Goal: Task Accomplishment & Management: Complete application form

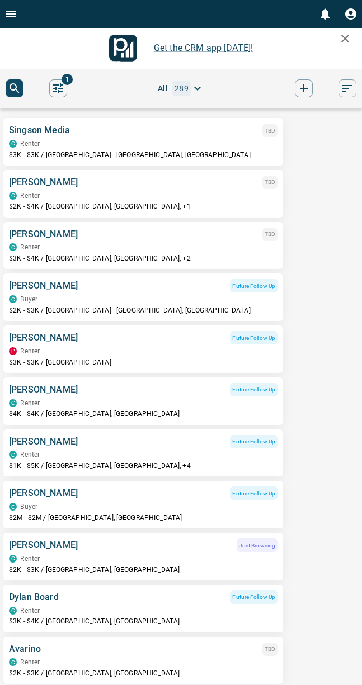
click at [148, 136] on div "Singson Media TBD" at bounding box center [143, 130] width 268 height 13
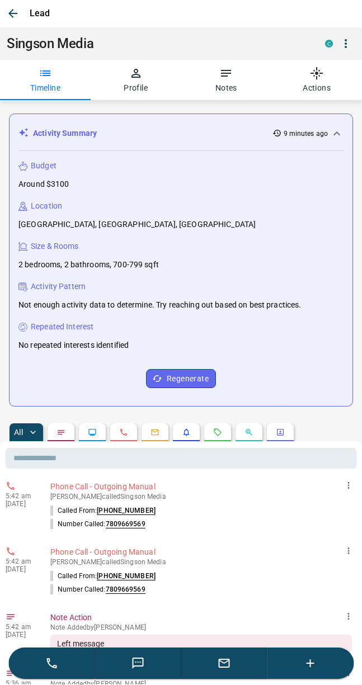
click at [152, 433] on icon "Emails" at bounding box center [155, 433] width 7 height 6
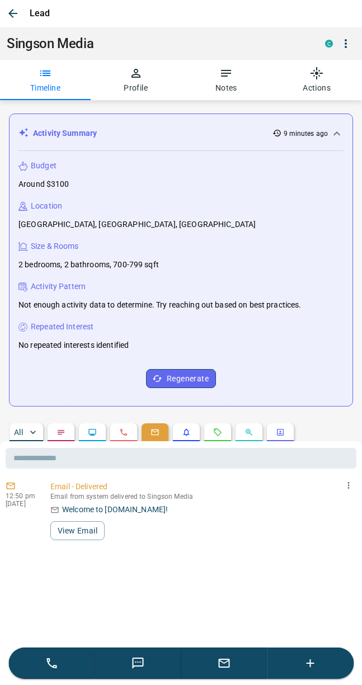
click at [216, 659] on button "button" at bounding box center [224, 663] width 86 height 31
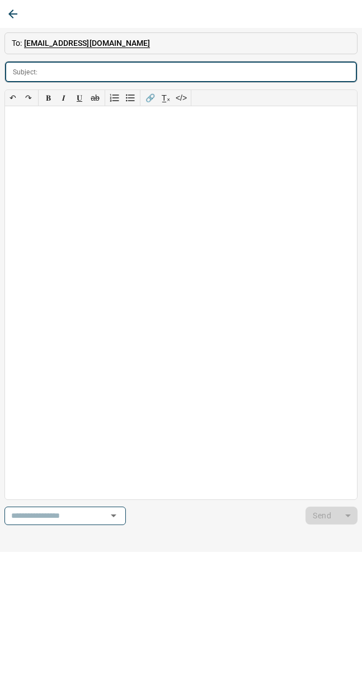
click at [17, 15] on icon "button" at bounding box center [12, 14] width 9 height 9
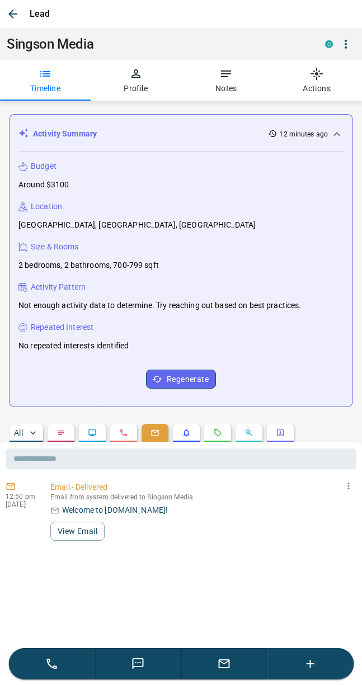
click at [16, 11] on icon "button" at bounding box center [12, 13] width 13 height 13
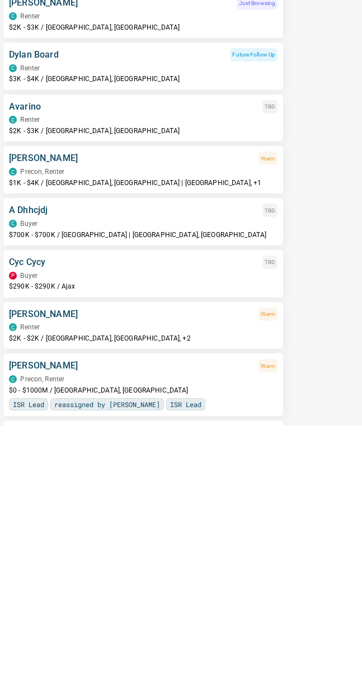
scroll to position [321, 0]
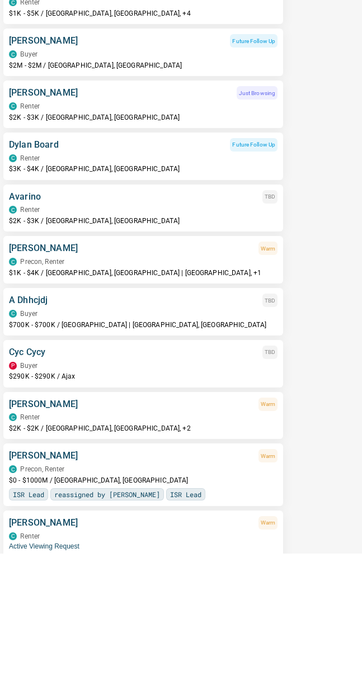
click at [253, 338] on div "C Renter" at bounding box center [143, 342] width 268 height 8
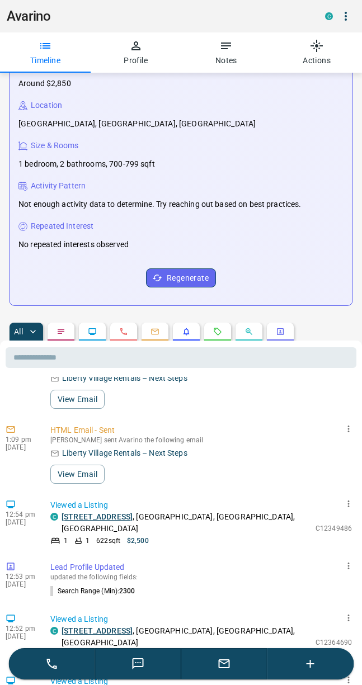
scroll to position [82, 0]
click at [144, 58] on button "Profile" at bounding box center [136, 52] width 91 height 40
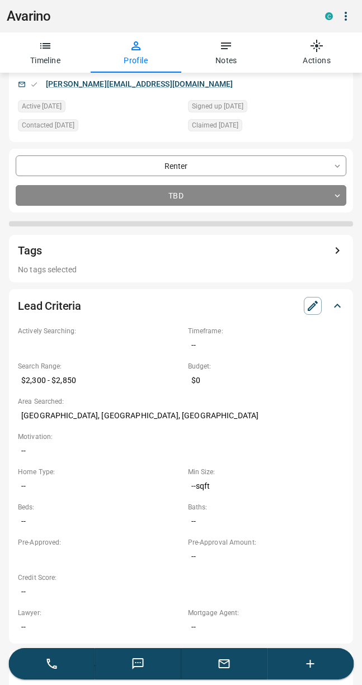
click at [214, 198] on body "0 Get the CRM app [DATE]! 1 All 289 Singson Media TBD C Renter $3K - $3K / [GEO…" at bounding box center [181, 233] width 362 height 466
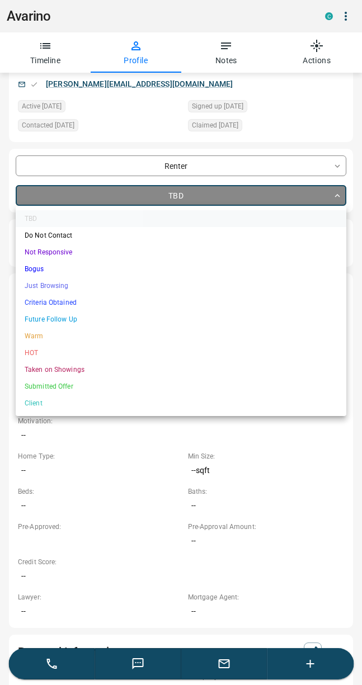
click at [69, 318] on li "Future Follow Up" at bounding box center [181, 319] width 330 height 17
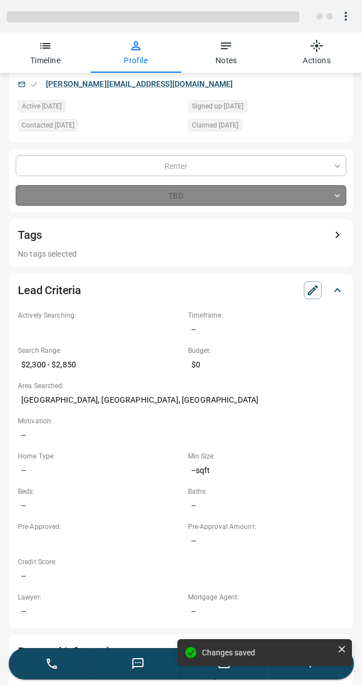
type input "*"
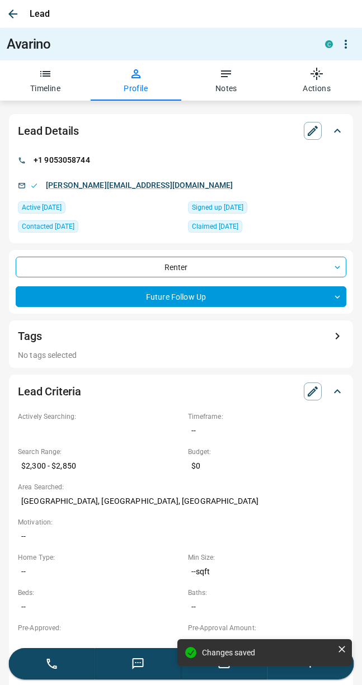
scroll to position [0, 0]
click at [11, 7] on button "button" at bounding box center [13, 14] width 20 height 20
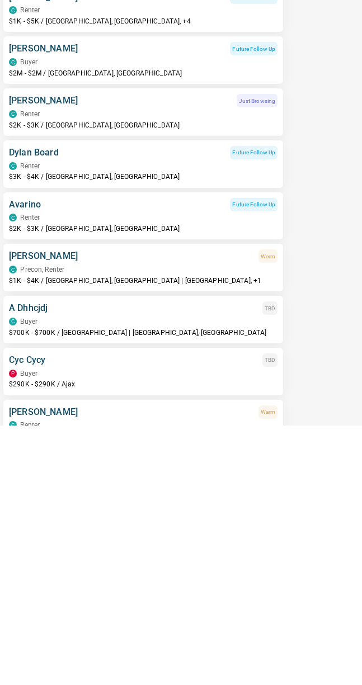
scroll to position [186, 0]
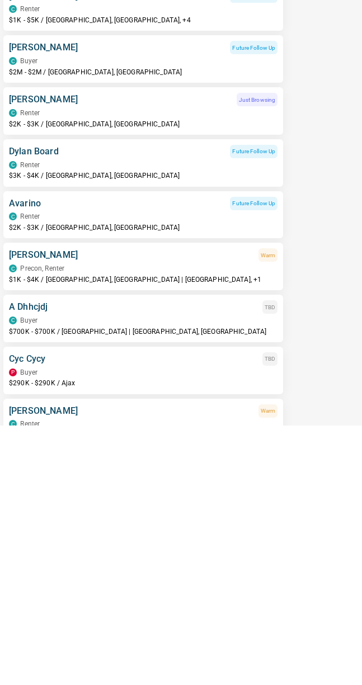
click at [212, 577] on div "C Buyer" at bounding box center [143, 581] width 268 height 8
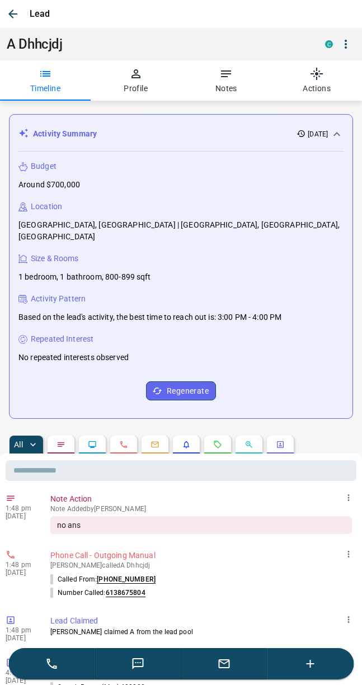
scroll to position [0, 0]
click at [4, 11] on button "button" at bounding box center [13, 14] width 20 height 20
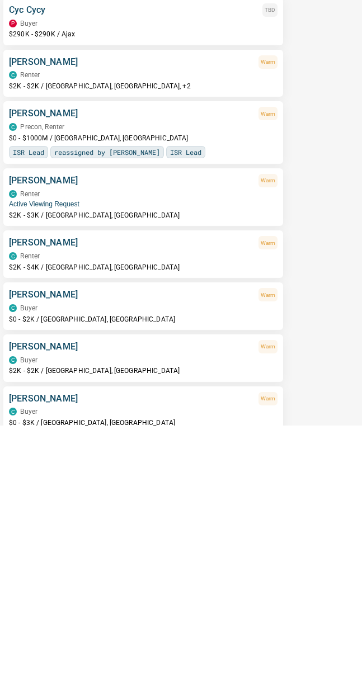
scroll to position [570, 0]
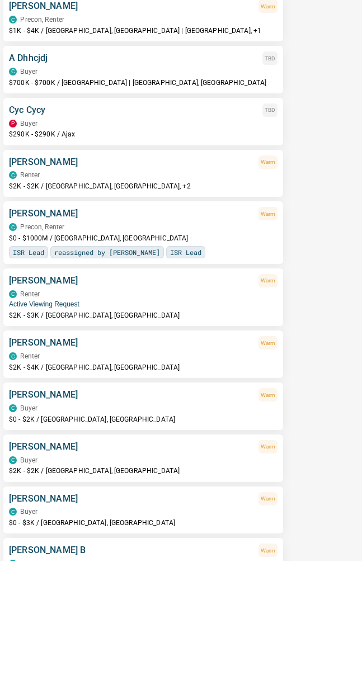
click at [225, 254] on p "$290K - $290K / Ajax" at bounding box center [143, 259] width 268 height 10
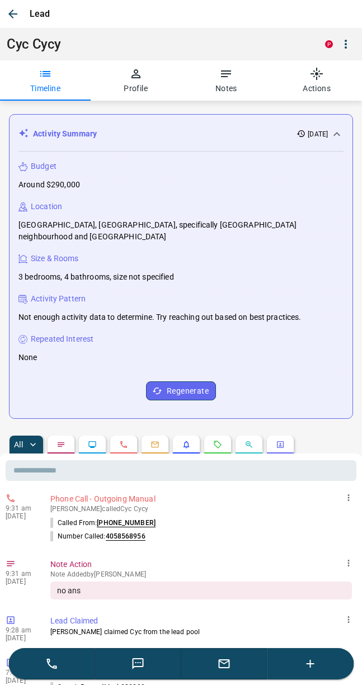
scroll to position [0, 0]
click at [12, 8] on icon "button" at bounding box center [12, 13] width 13 height 13
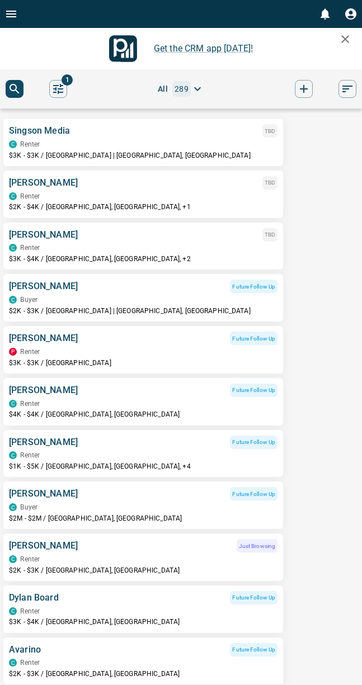
click at [233, 249] on div "C Renter" at bounding box center [143, 248] width 268 height 8
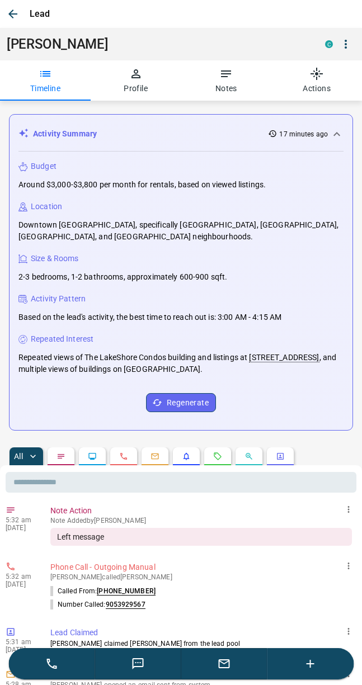
click at [125, 93] on button "Profile" at bounding box center [136, 80] width 91 height 40
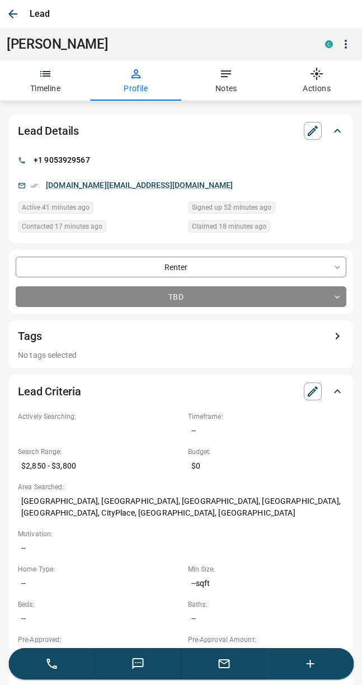
click at [12, 13] on icon "button" at bounding box center [12, 13] width 13 height 13
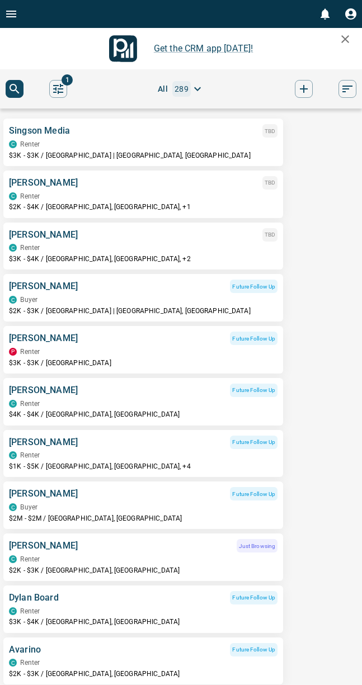
click at [13, 16] on icon "Open drawer" at bounding box center [11, 14] width 10 height 7
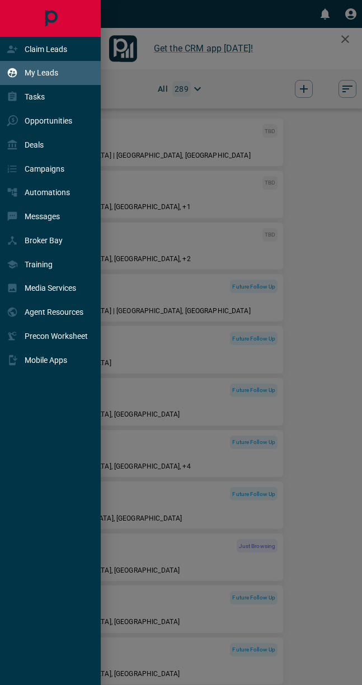
click at [64, 45] on p "Claim Leads" at bounding box center [46, 49] width 42 height 9
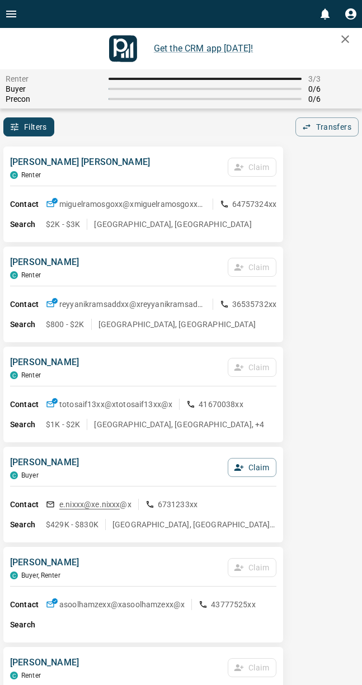
click at [27, 134] on button "Filters" at bounding box center [28, 126] width 51 height 19
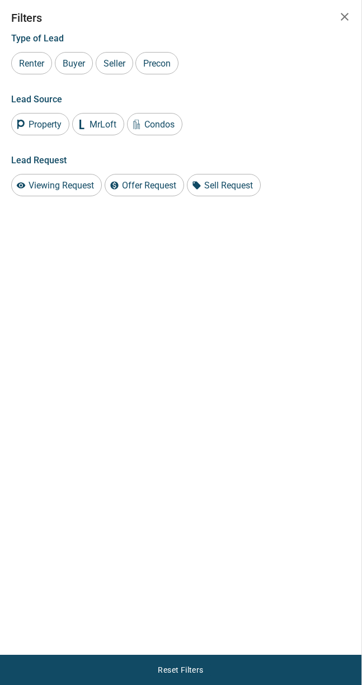
click at [72, 59] on span "Buyer" at bounding box center [74, 63] width 30 height 11
click at [336, 18] on button "button" at bounding box center [344, 17] width 22 height 22
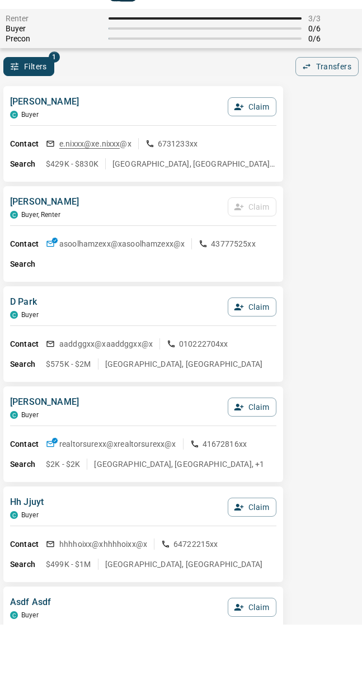
click at [261, 358] on button "Claim" at bounding box center [252, 367] width 49 height 19
click at [245, 358] on button "Confirm Claim" at bounding box center [236, 367] width 80 height 19
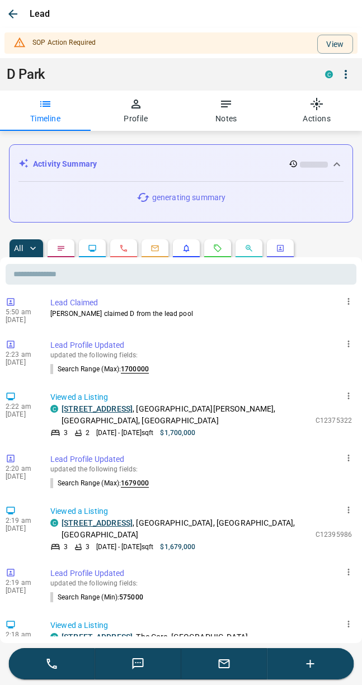
click at [142, 106] on icon "button" at bounding box center [135, 103] width 13 height 13
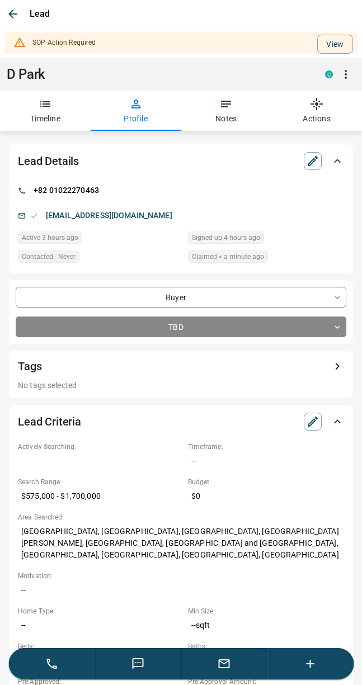
click at [49, 118] on button "Timeline" at bounding box center [45, 111] width 91 height 40
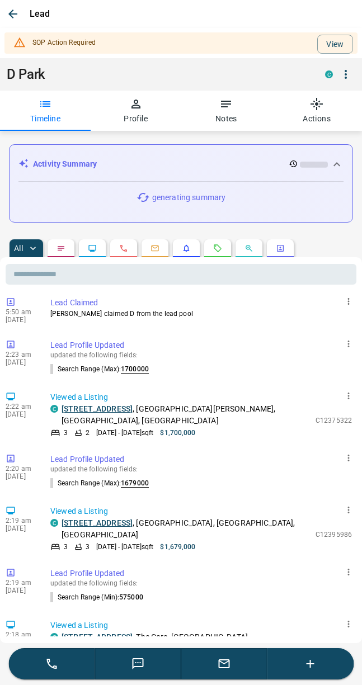
click at [333, 42] on button "View" at bounding box center [335, 44] width 36 height 19
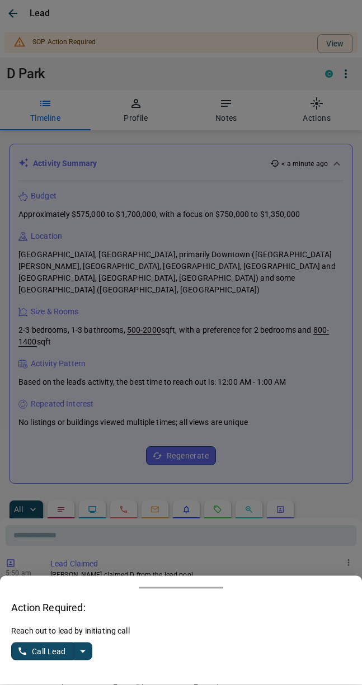
click at [6, 10] on div at bounding box center [181, 342] width 362 height 685
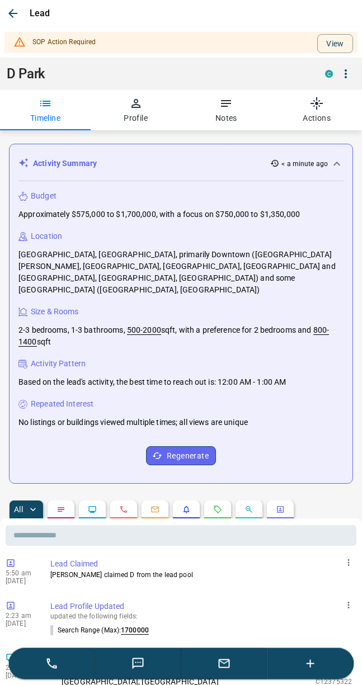
click at [338, 35] on button "View" at bounding box center [335, 44] width 36 height 19
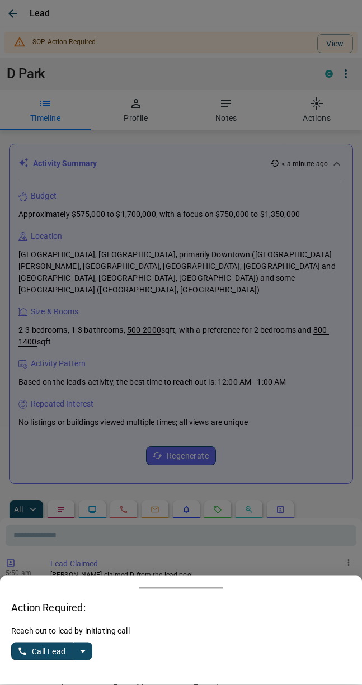
click at [327, 37] on div at bounding box center [181, 342] width 362 height 685
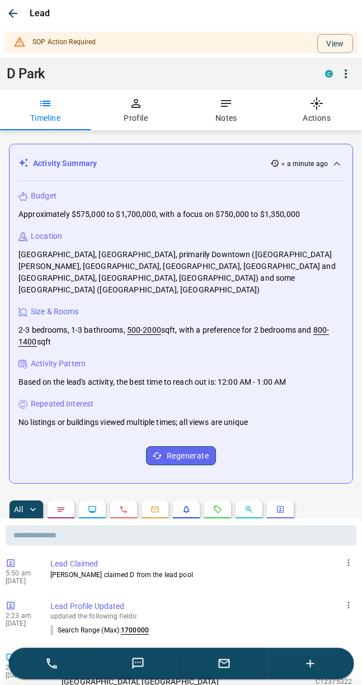
click at [329, 51] on button "View" at bounding box center [335, 44] width 36 height 19
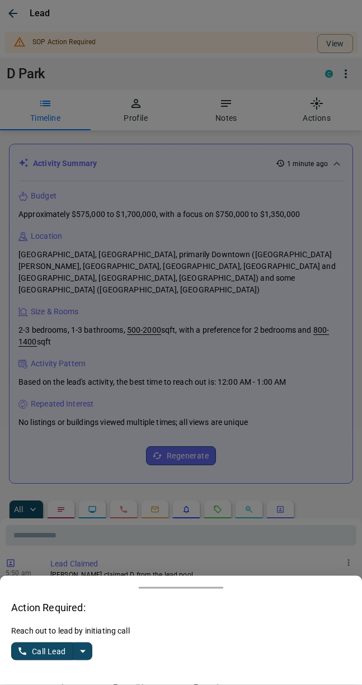
click at [19, 8] on div at bounding box center [181, 342] width 362 height 685
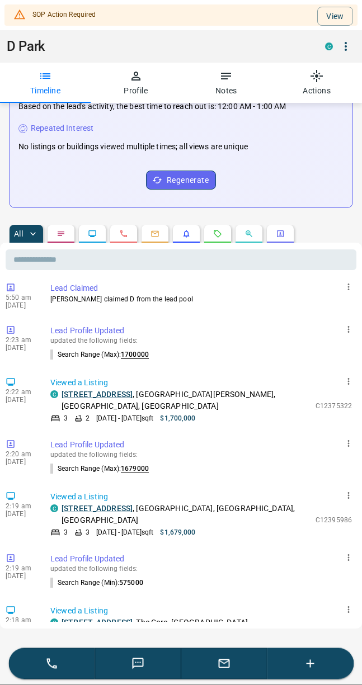
scroll to position [292, 0]
click at [128, 230] on icon "Calls" at bounding box center [123, 234] width 9 height 9
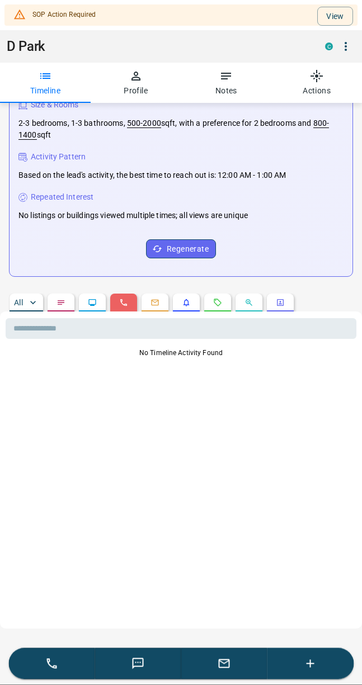
click at [22, 299] on p "All" at bounding box center [18, 303] width 9 height 8
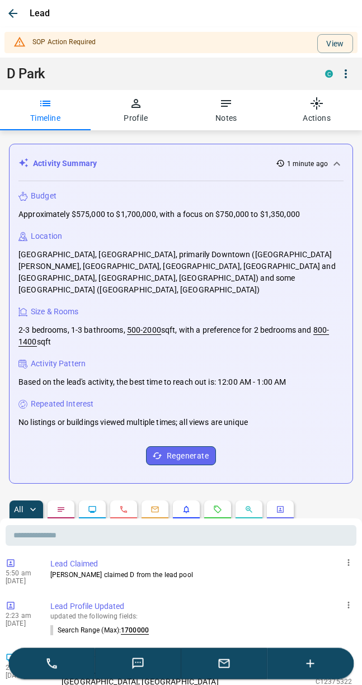
scroll to position [0, 0]
click at [337, 42] on button "View" at bounding box center [335, 44] width 36 height 19
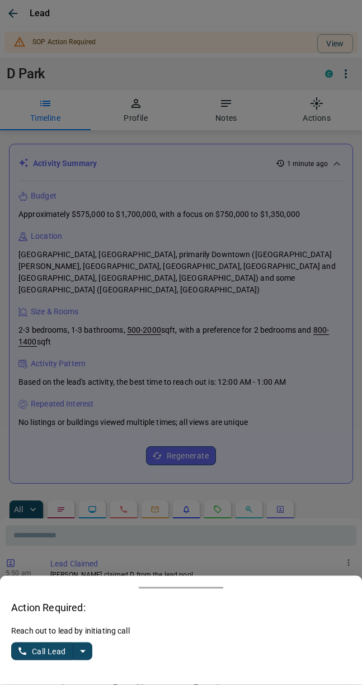
click at [13, 10] on div at bounding box center [181, 342] width 362 height 685
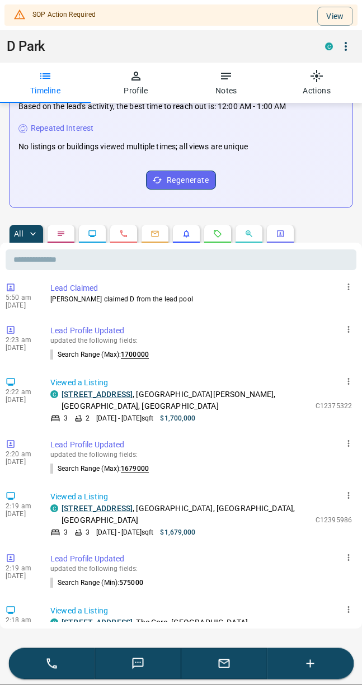
scroll to position [292, 0]
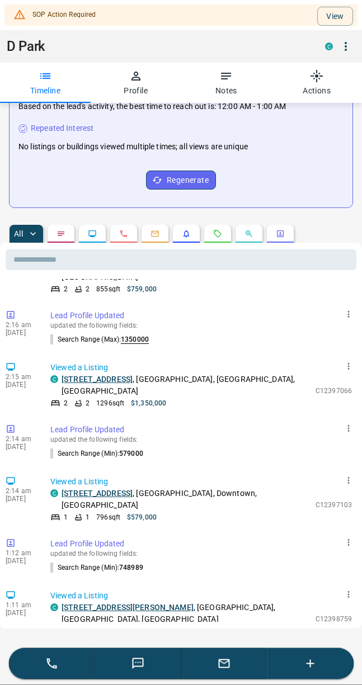
click at [126, 230] on icon "Calls" at bounding box center [123, 234] width 9 height 9
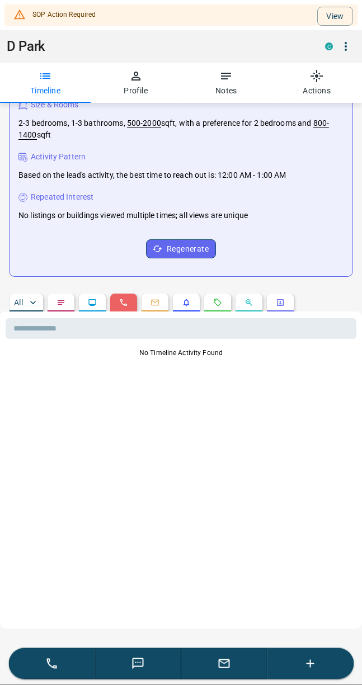
scroll to position [0, 0]
click at [18, 299] on p "All" at bounding box center [18, 303] width 9 height 8
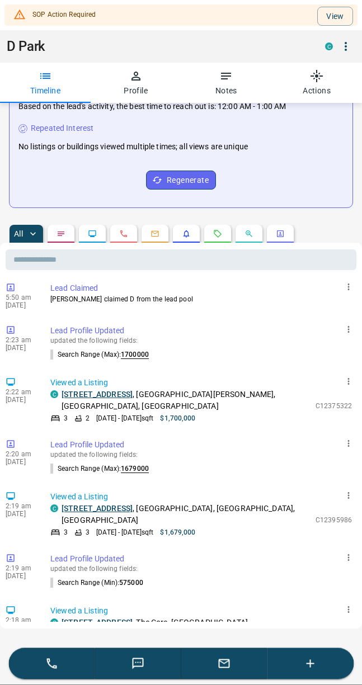
click at [342, 47] on icon "button" at bounding box center [345, 46] width 13 height 13
click at [55, 84] on div at bounding box center [181, 342] width 362 height 685
click at [42, 96] on button "Timeline" at bounding box center [45, 83] width 91 height 40
click at [334, 14] on button "View" at bounding box center [335, 16] width 36 height 19
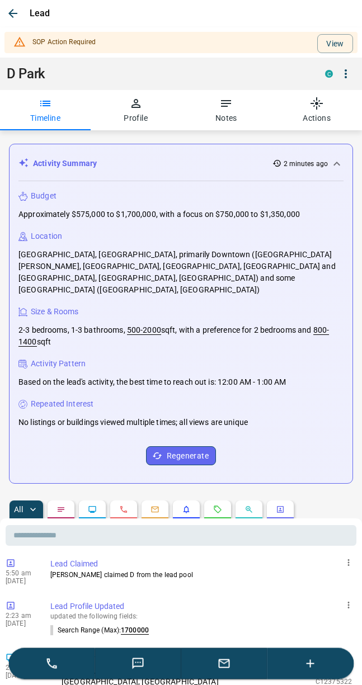
click at [18, 4] on button "button" at bounding box center [13, 14] width 20 height 20
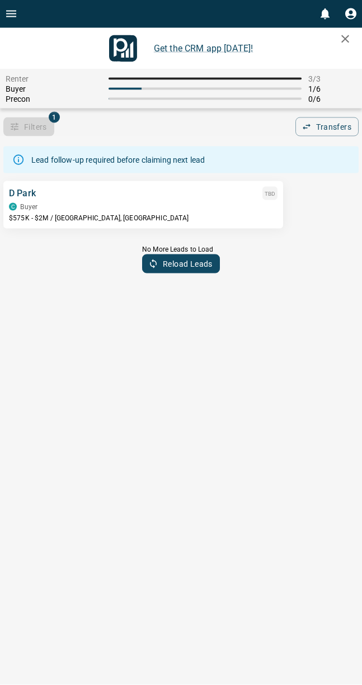
click at [223, 207] on div "C Buyer" at bounding box center [143, 207] width 268 height 8
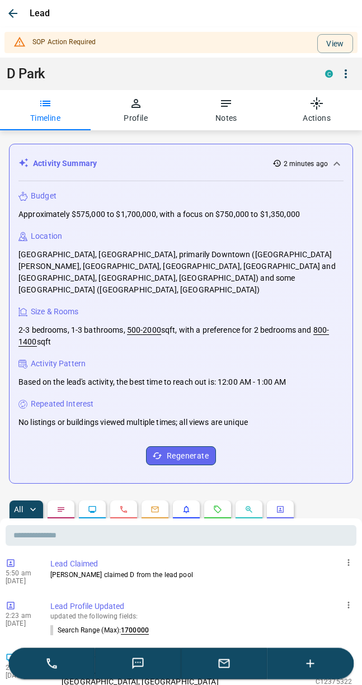
click at [335, 41] on button "View" at bounding box center [335, 44] width 36 height 19
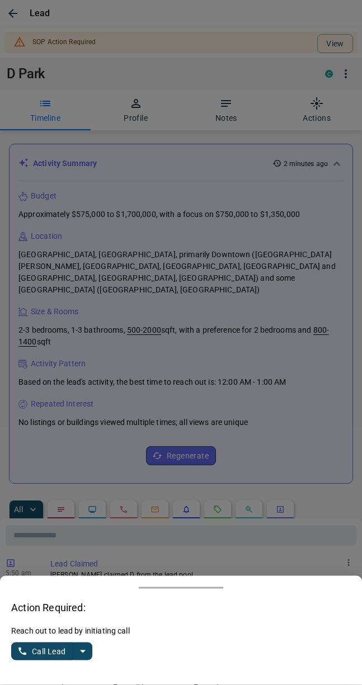
click at [336, 55] on div at bounding box center [181, 342] width 362 height 685
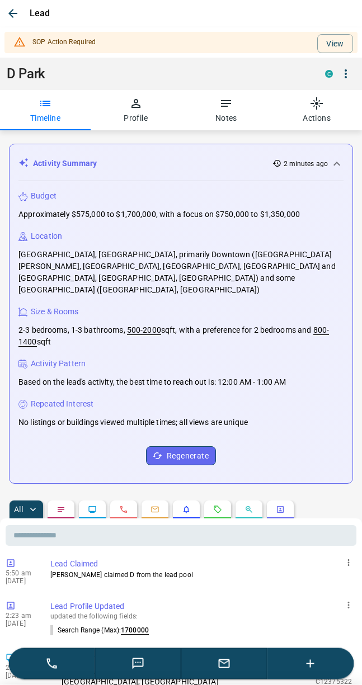
click at [346, 48] on button "View" at bounding box center [335, 44] width 36 height 19
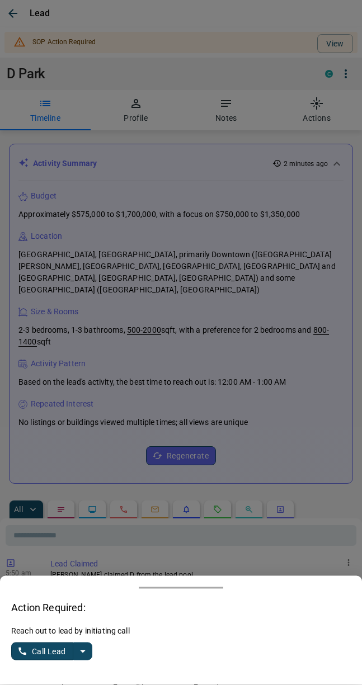
click at [8, 8] on div at bounding box center [181, 342] width 362 height 685
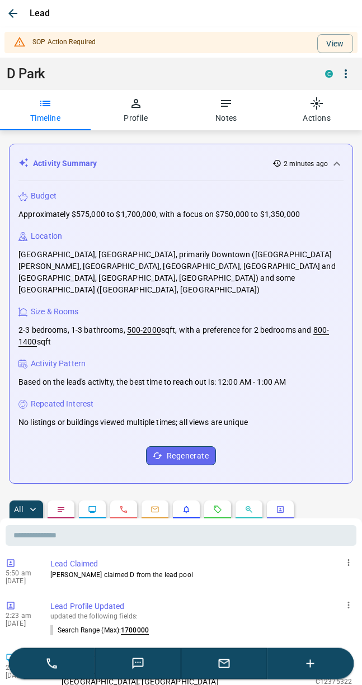
click at [212, 121] on button "Notes" at bounding box center [226, 111] width 91 height 40
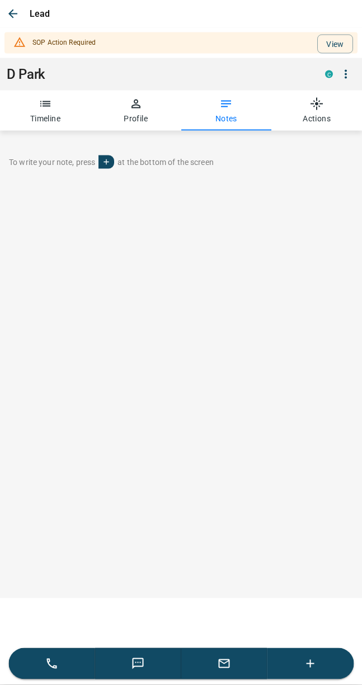
click at [329, 49] on button "View" at bounding box center [335, 44] width 36 height 19
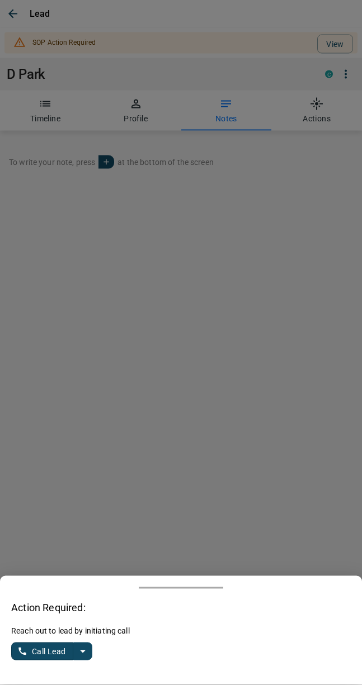
click at [13, 14] on div at bounding box center [181, 342] width 362 height 685
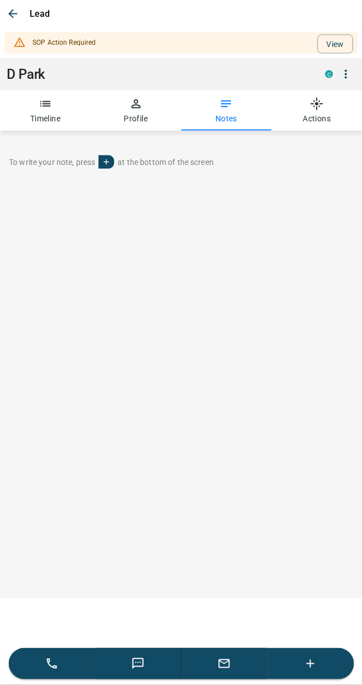
click at [17, 16] on icon "button" at bounding box center [12, 13] width 13 height 13
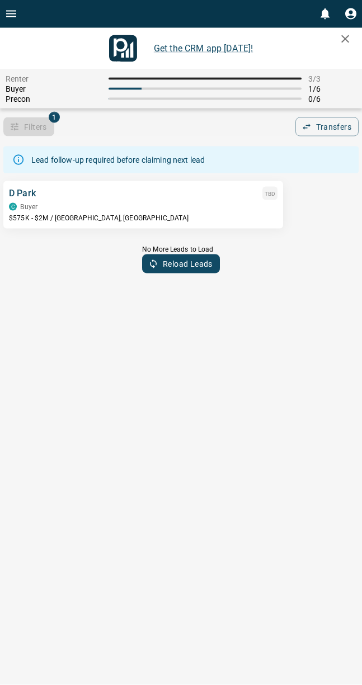
click at [204, 168] on div "Lead follow-up required before claiming next lead" at bounding box center [117, 160] width 173 height 20
click at [208, 264] on button "Reload Leads" at bounding box center [181, 263] width 78 height 19
click at [275, 199] on div "TBD" at bounding box center [269, 193] width 15 height 13
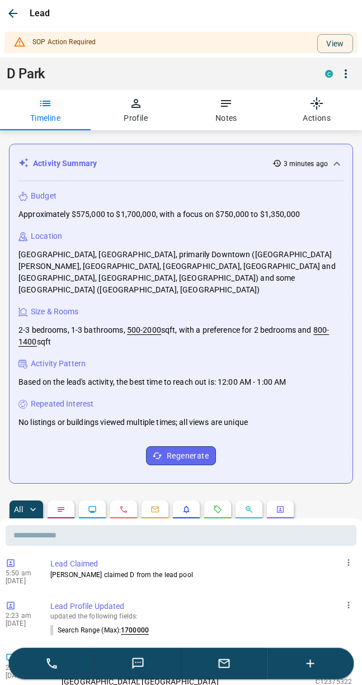
click at [319, 75] on div "D Park" at bounding box center [163, 75] width 313 height 16
click at [330, 77] on div "C" at bounding box center [329, 74] width 8 height 8
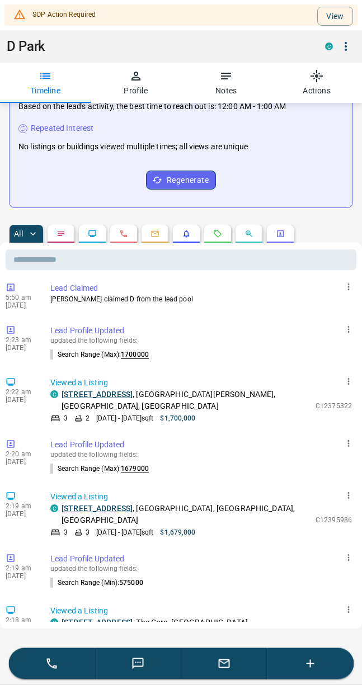
scroll to position [292, 0]
click at [351, 280] on button "button" at bounding box center [349, 288] width 16 height 16
click at [264, 318] on div at bounding box center [181, 342] width 362 height 685
click at [42, 250] on input "text" at bounding box center [181, 260] width 351 height 21
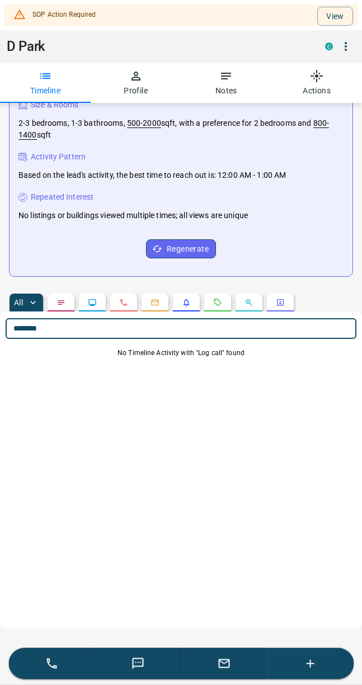
type input "********"
click at [67, 294] on button "button" at bounding box center [61, 303] width 27 height 18
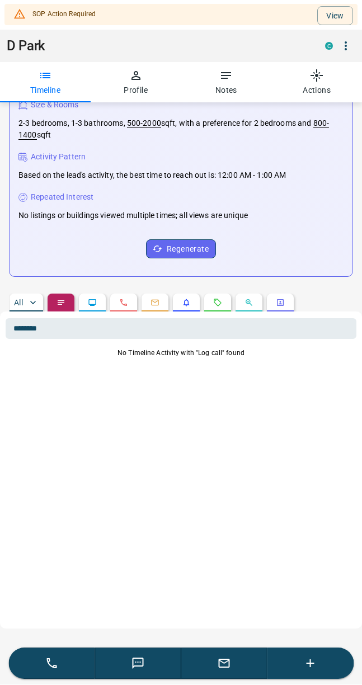
click at [94, 299] on icon "Lead Browsing Activity" at bounding box center [92, 303] width 9 height 9
click at [132, 294] on button "button" at bounding box center [123, 303] width 27 height 18
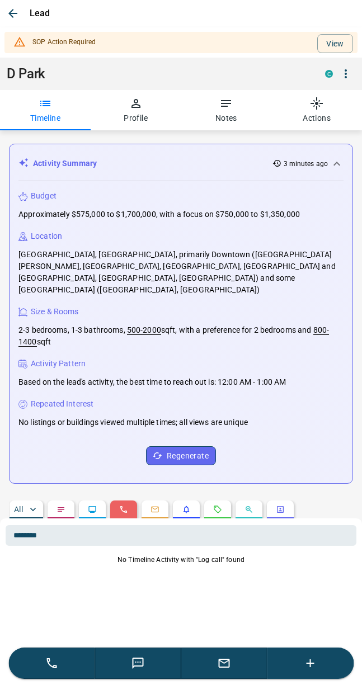
scroll to position [0, 0]
click at [46, 119] on button "Timeline" at bounding box center [45, 111] width 91 height 40
click at [96, 40] on div "SOP Action Required" at bounding box center [63, 42] width 63 height 21
click at [339, 41] on button "View" at bounding box center [335, 44] width 36 height 19
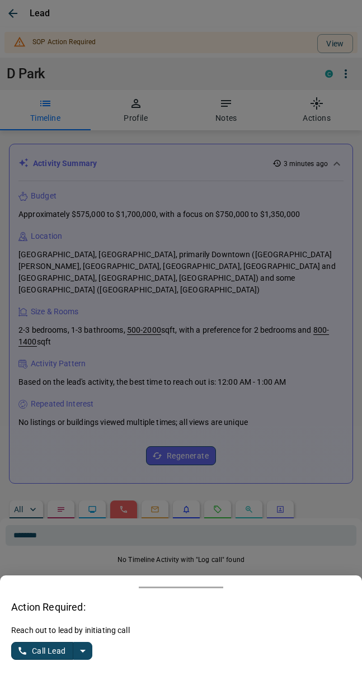
click at [73, 642] on link "Call Lead" at bounding box center [42, 651] width 62 height 18
click at [16, 636] on div "Did you connect with the lead? Yes No" at bounding box center [180, 650] width 339 height 48
click at [50, 649] on button "No" at bounding box center [43, 651] width 20 height 17
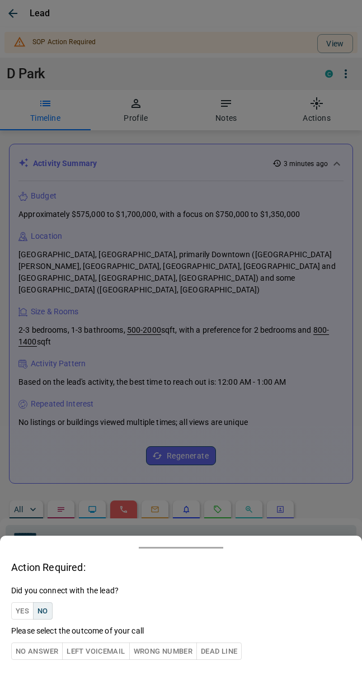
click at [34, 649] on button "No Answer" at bounding box center [36, 651] width 51 height 17
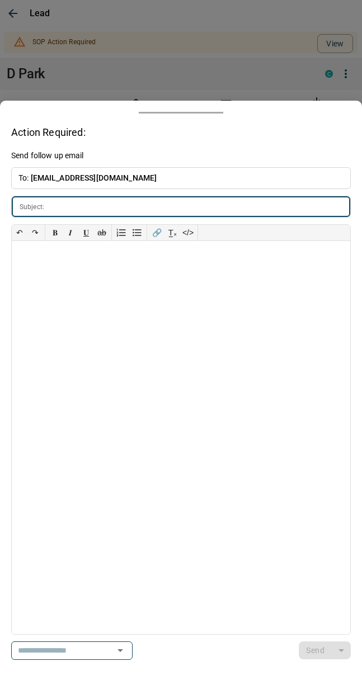
type input "**********"
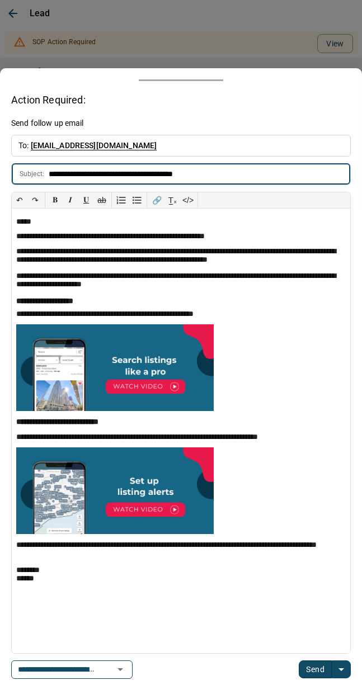
click at [11, 13] on div at bounding box center [181, 342] width 362 height 685
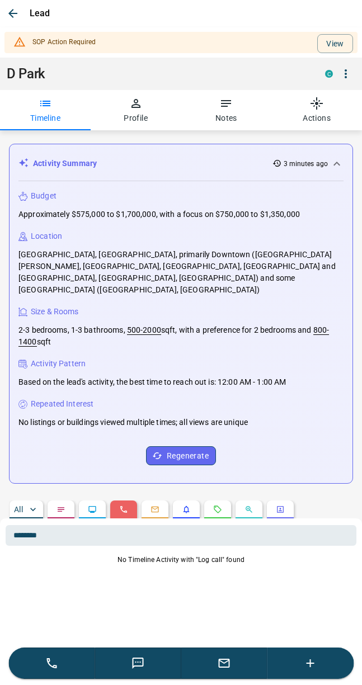
click at [339, 44] on button "View" at bounding box center [335, 44] width 36 height 19
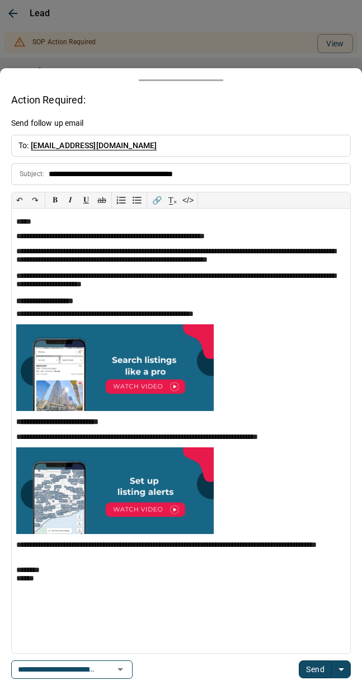
click at [234, 32] on div at bounding box center [181, 342] width 362 height 685
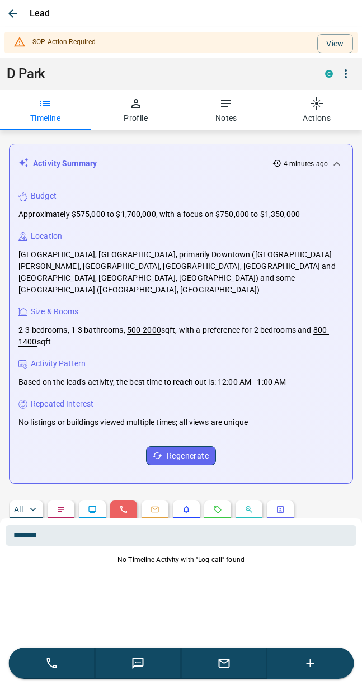
click at [96, 501] on button "button" at bounding box center [92, 510] width 27 height 18
click at [62, 505] on icon "Notes" at bounding box center [60, 509] width 9 height 9
click at [30, 504] on icon "button" at bounding box center [32, 509] width 11 height 11
click at [60, 526] on input "********" at bounding box center [181, 536] width 351 height 21
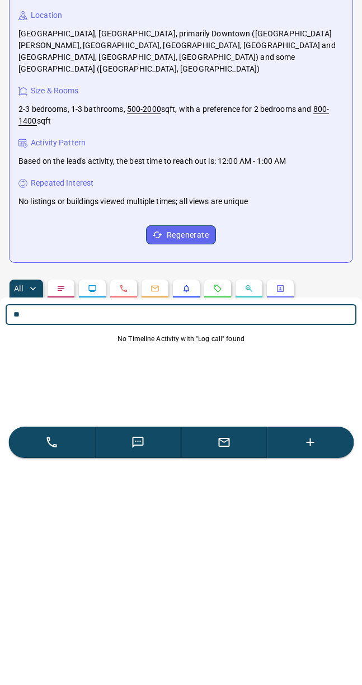
type input "*"
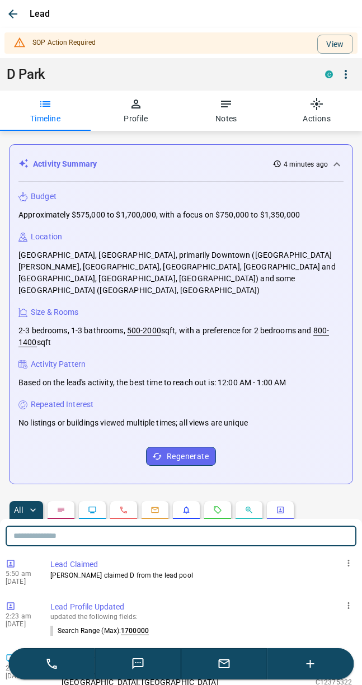
click at [336, 42] on button "View" at bounding box center [335, 44] width 36 height 19
